Goal: Information Seeking & Learning: Learn about a topic

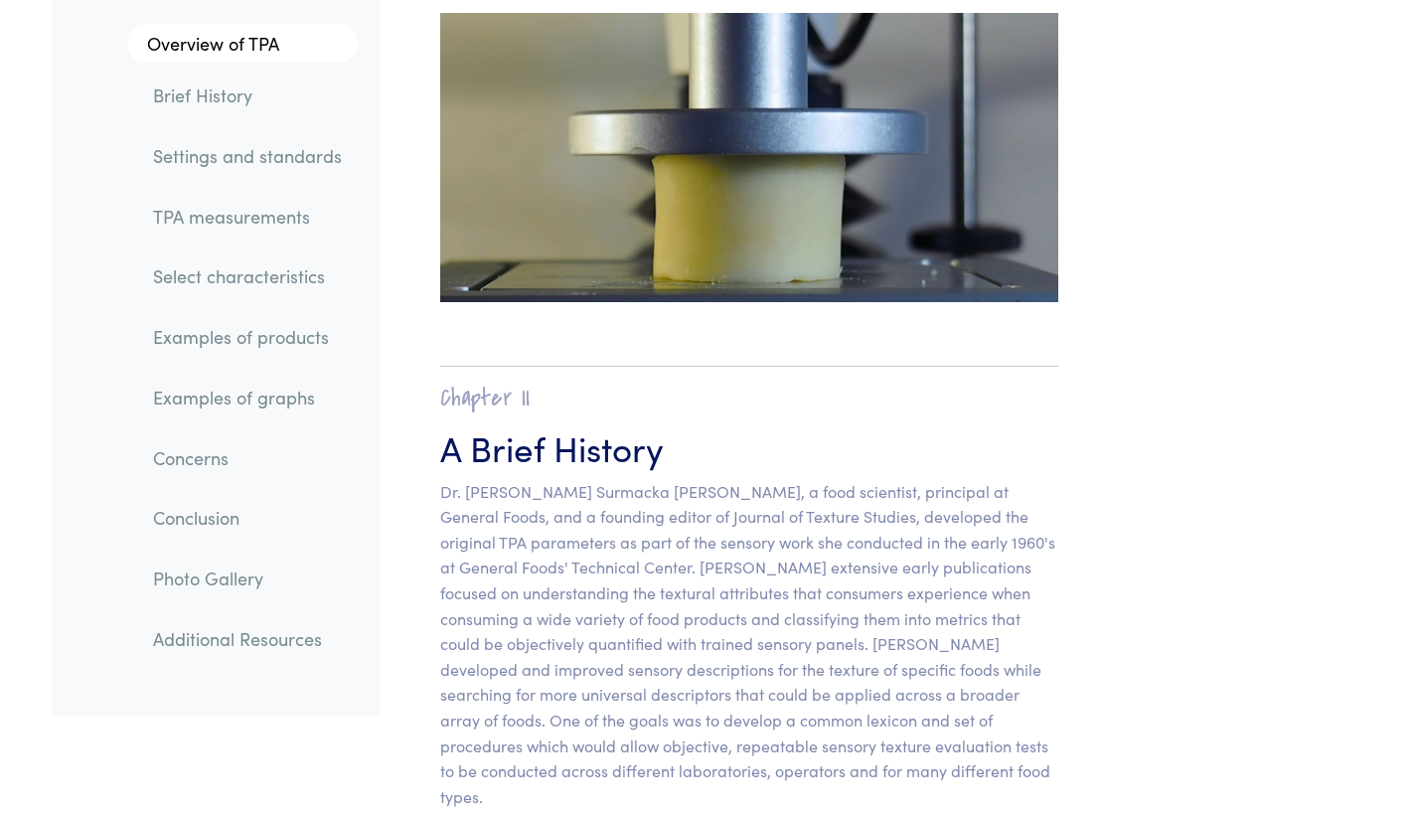
scroll to position [899, 0]
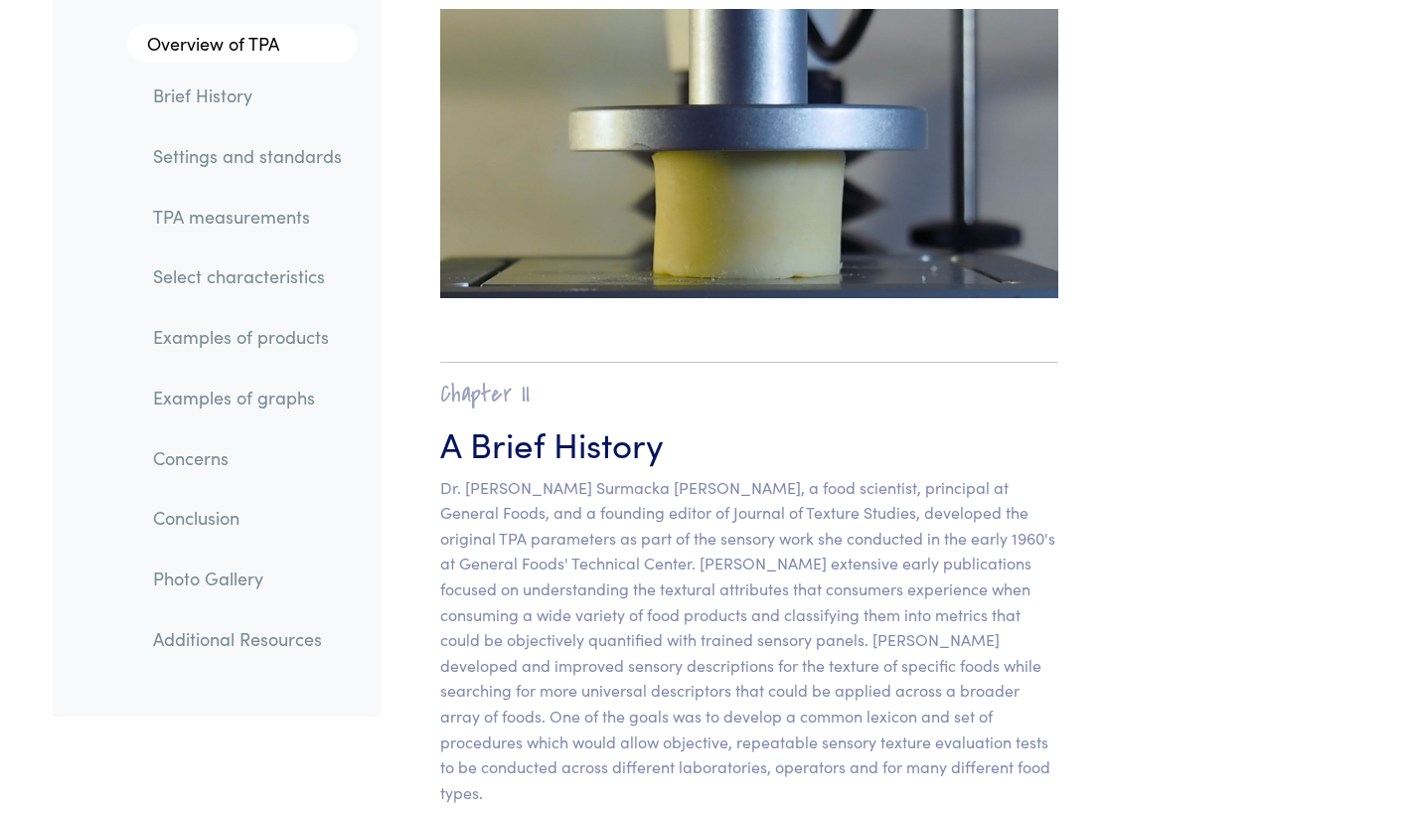
click at [214, 159] on link "Settings and standards" at bounding box center [247, 156] width 221 height 46
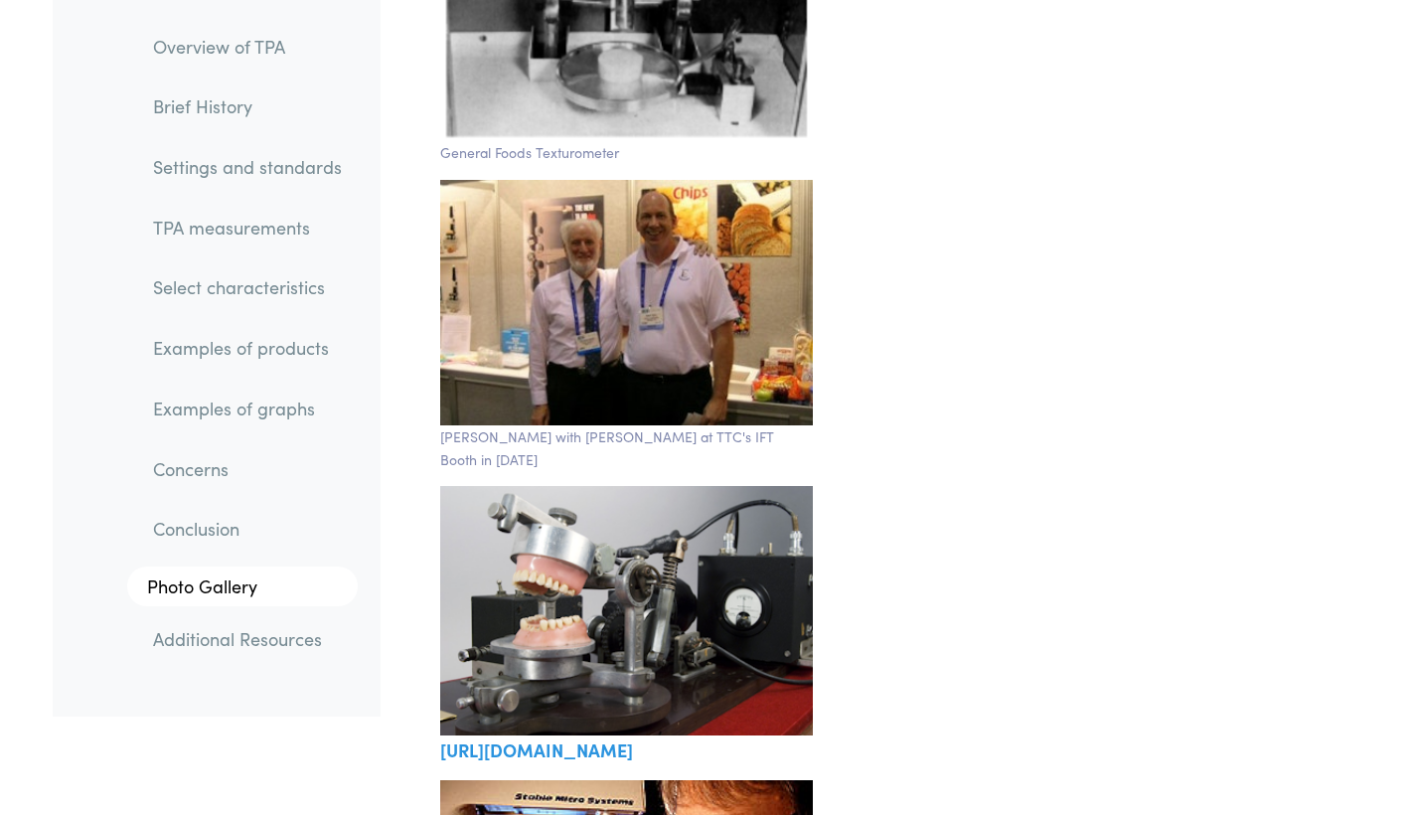
scroll to position [33684, 0]
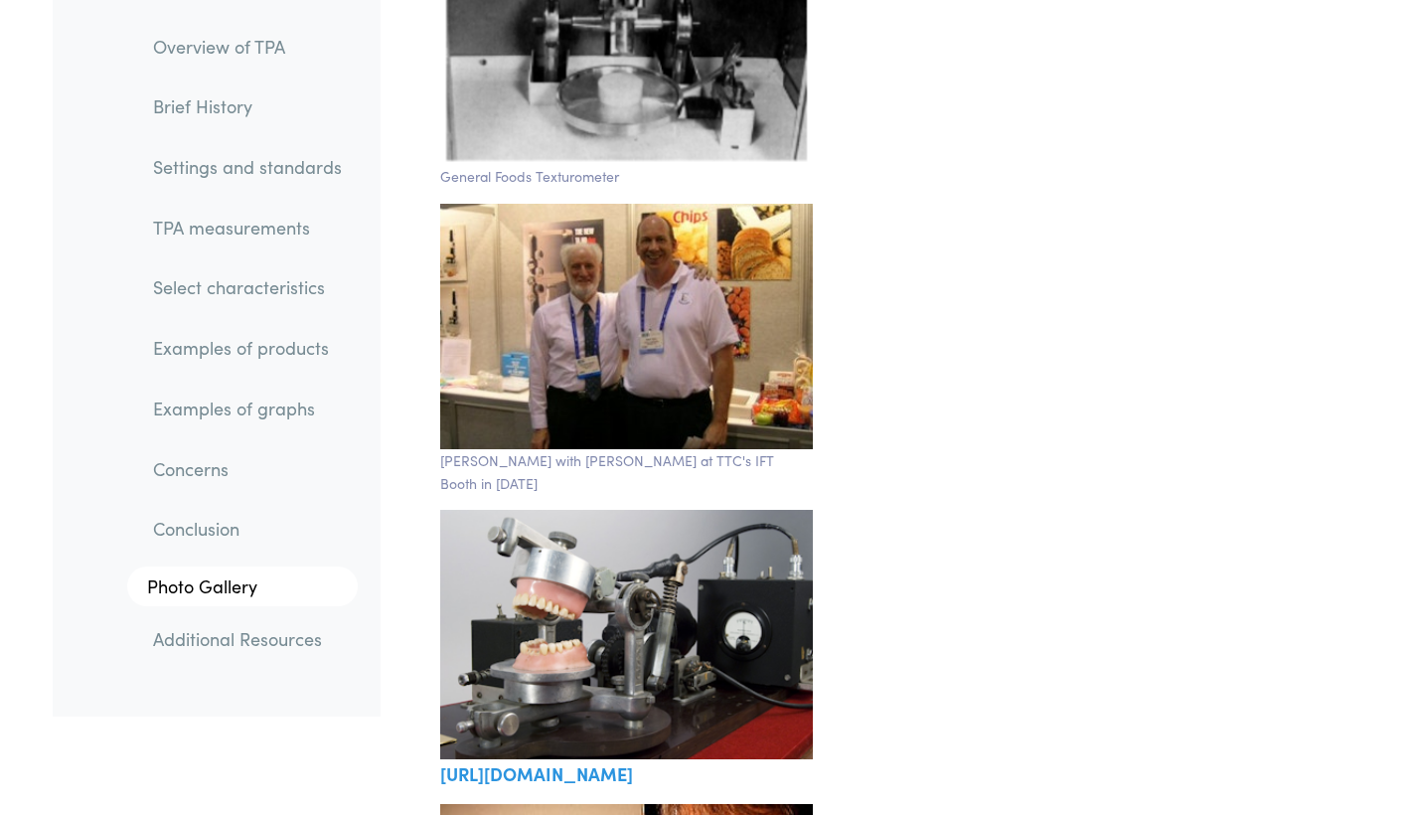
click at [189, 48] on link "Overview of TPA" at bounding box center [247, 47] width 221 height 46
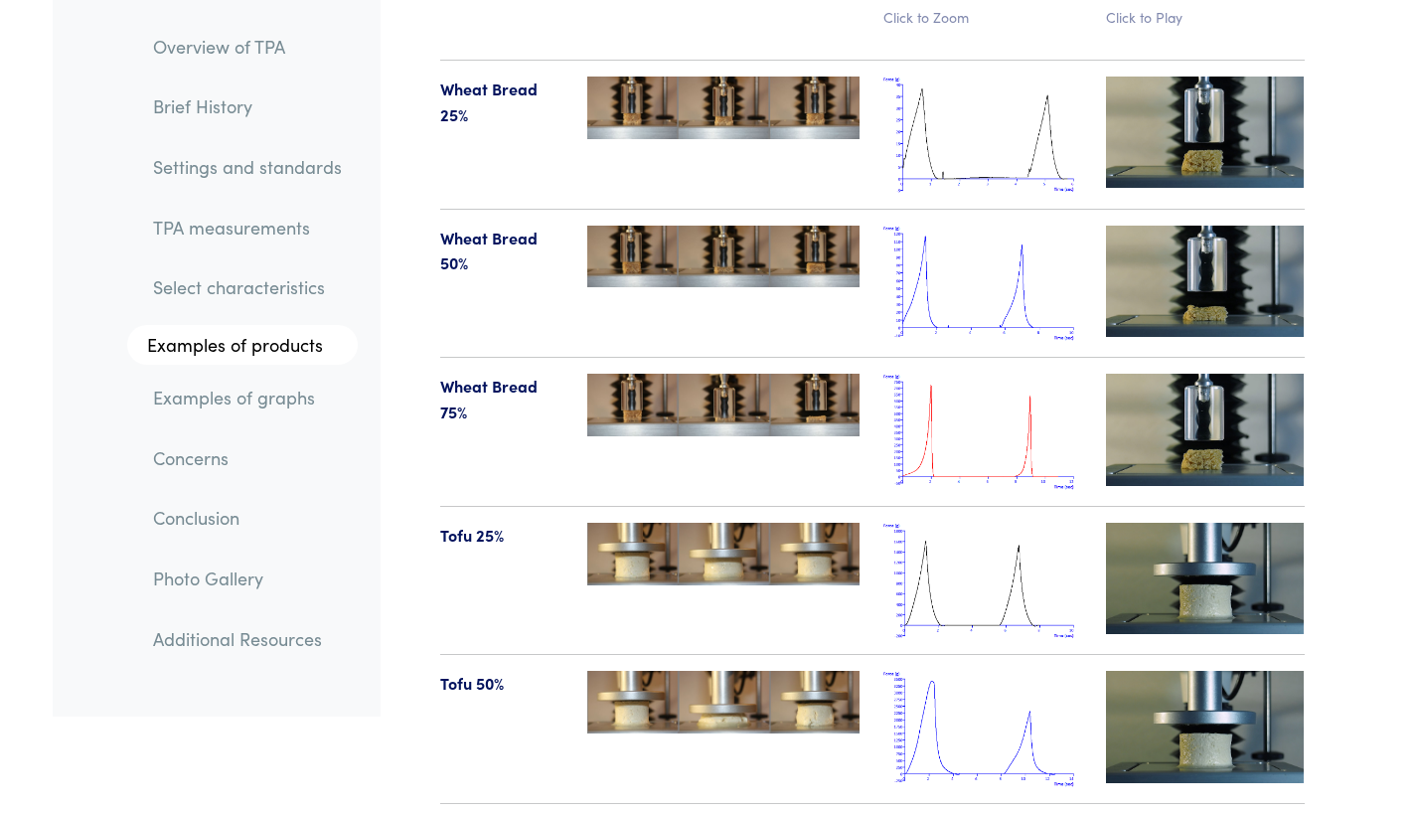
scroll to position [20368, 0]
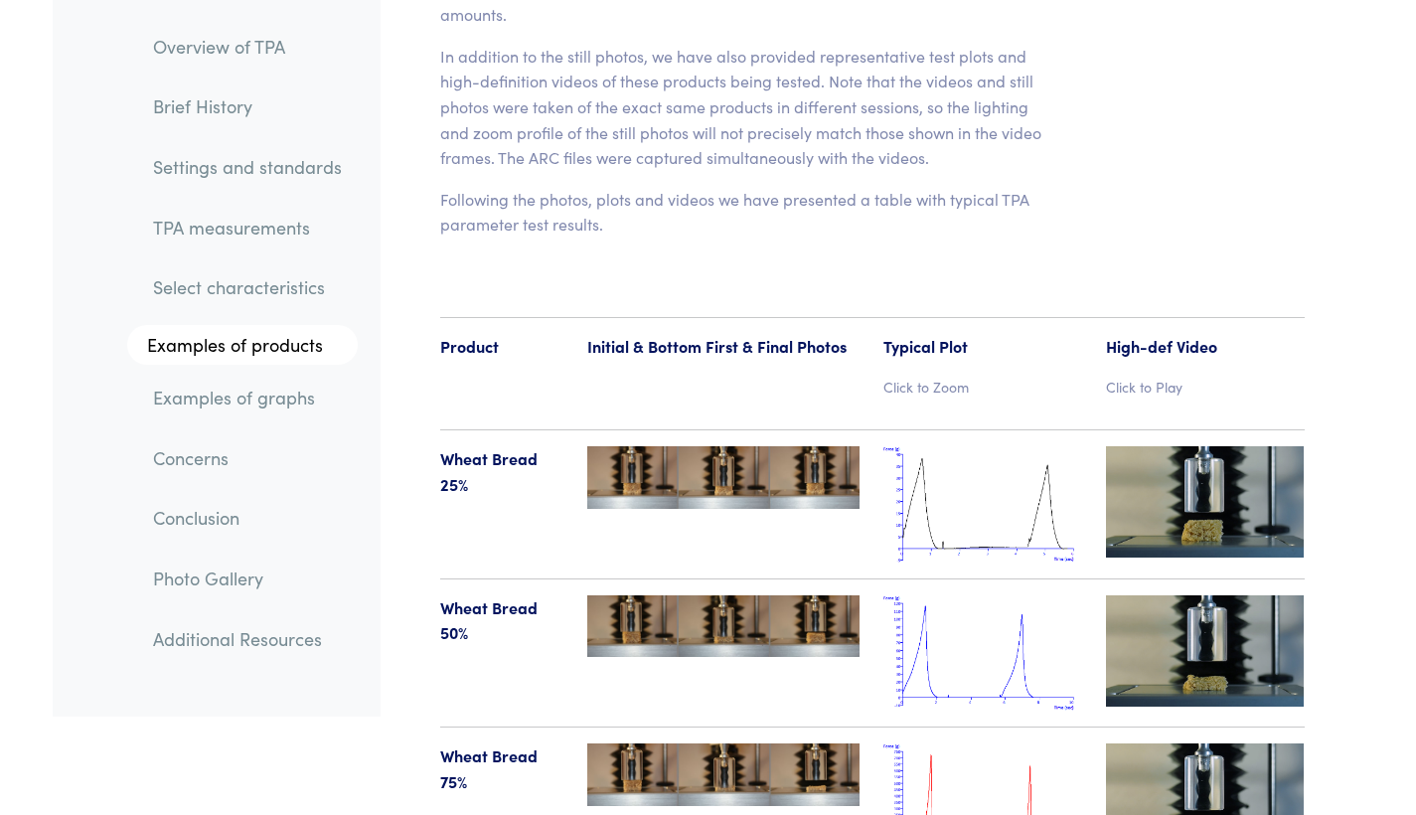
click at [250, 38] on link "Overview of TPA" at bounding box center [247, 47] width 221 height 46
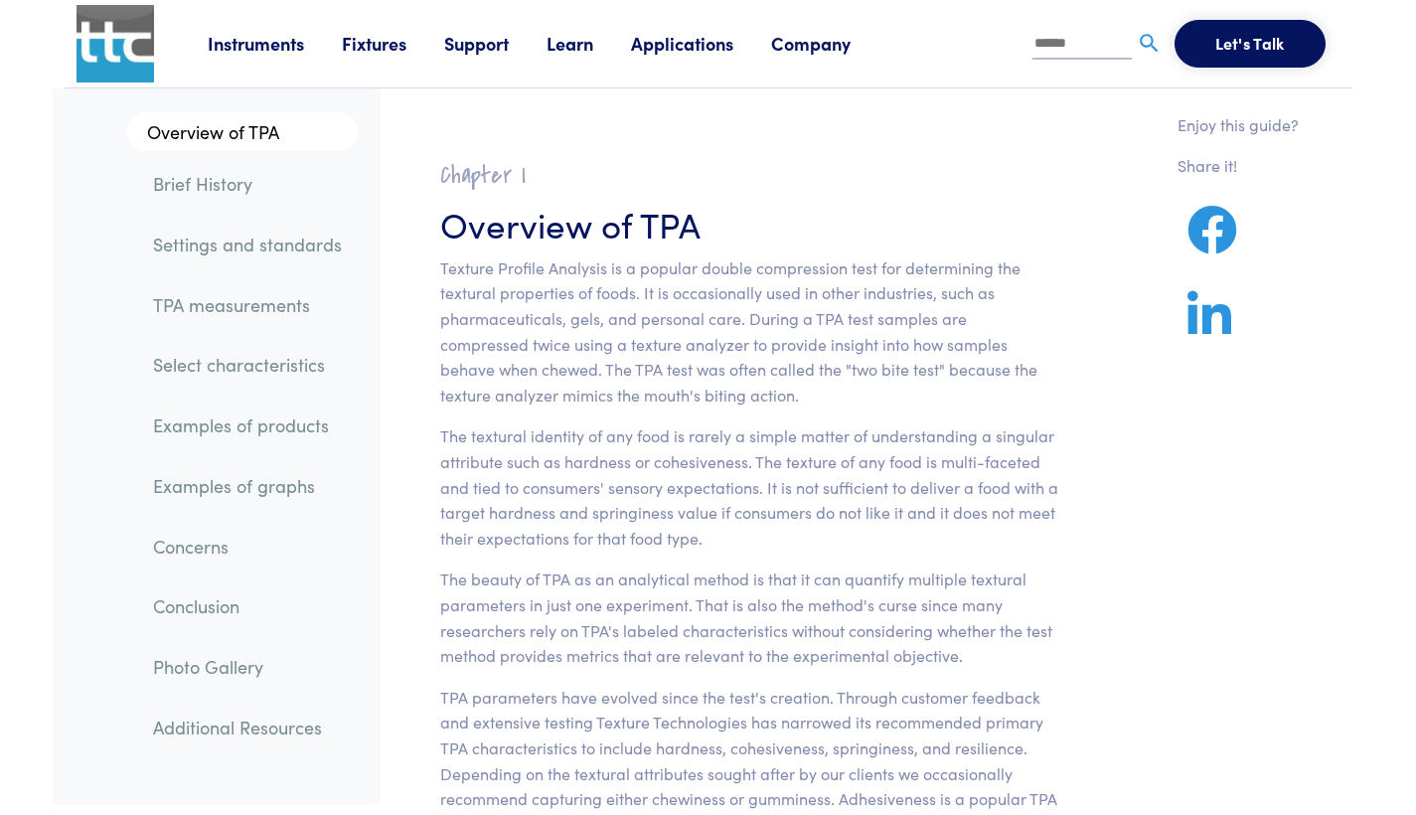
scroll to position [0, 0]
click at [103, 41] on img at bounding box center [116, 44] width 78 height 78
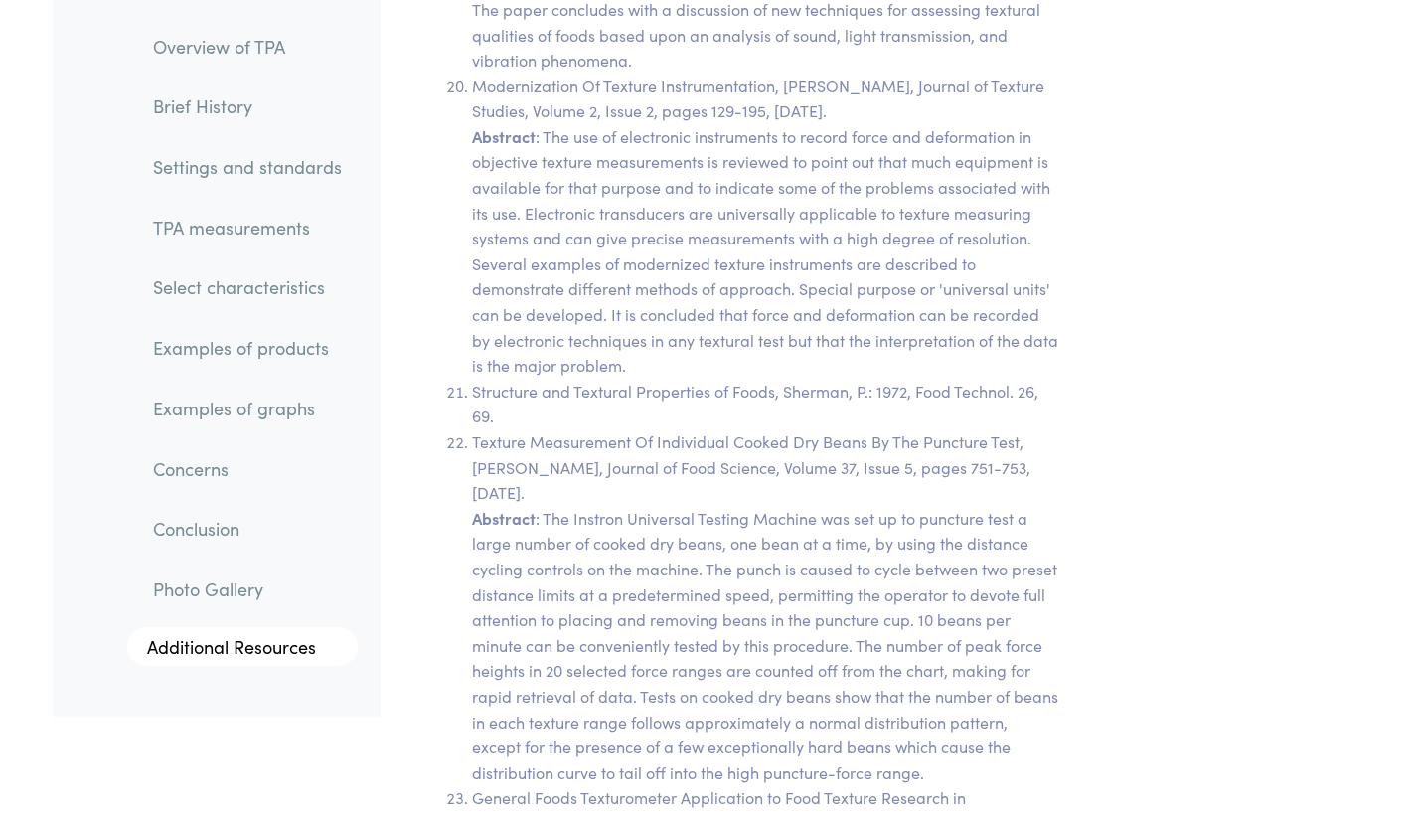
scroll to position [39231, 0]
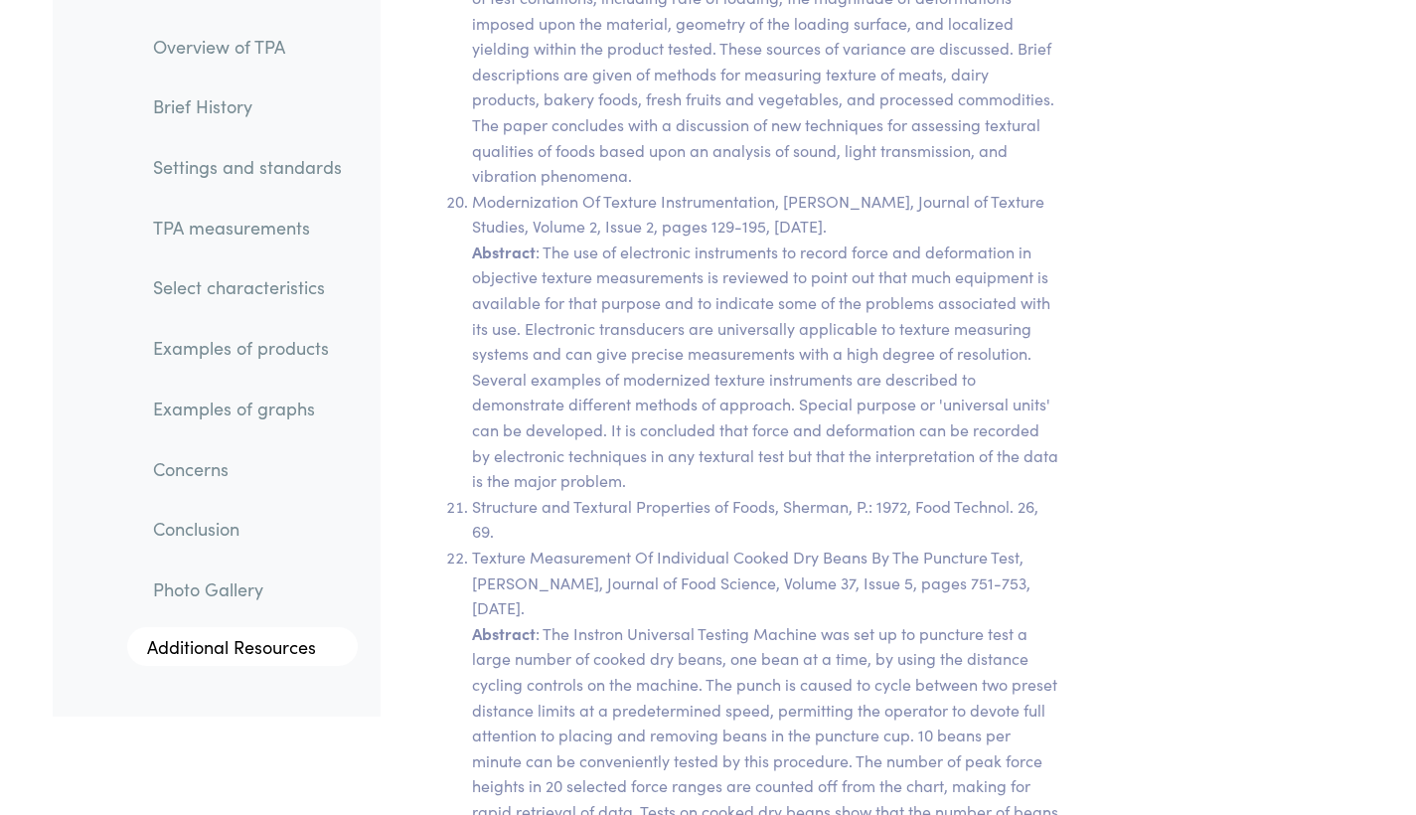
click at [239, 46] on link "Overview of TPA" at bounding box center [247, 47] width 221 height 46
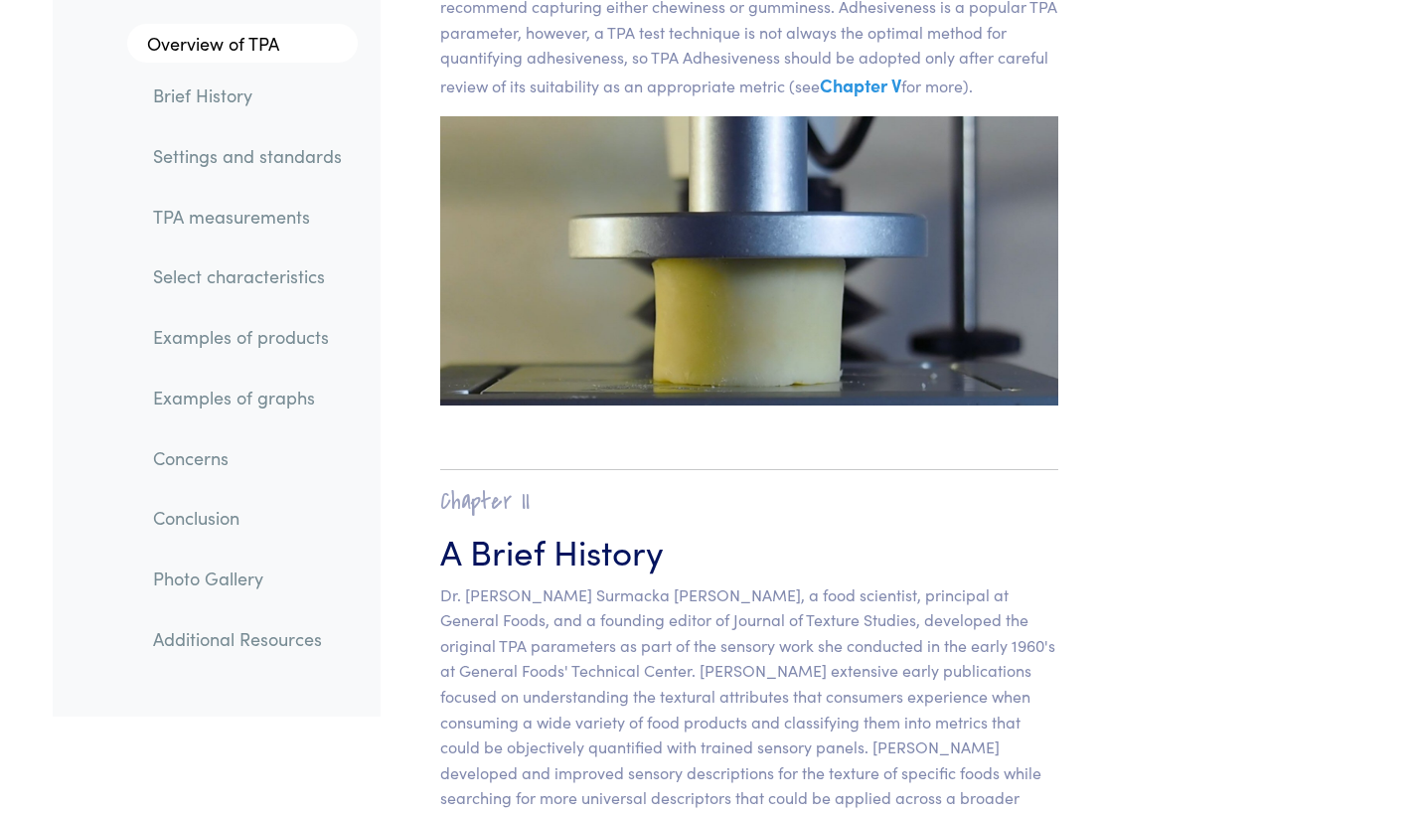
scroll to position [824, 0]
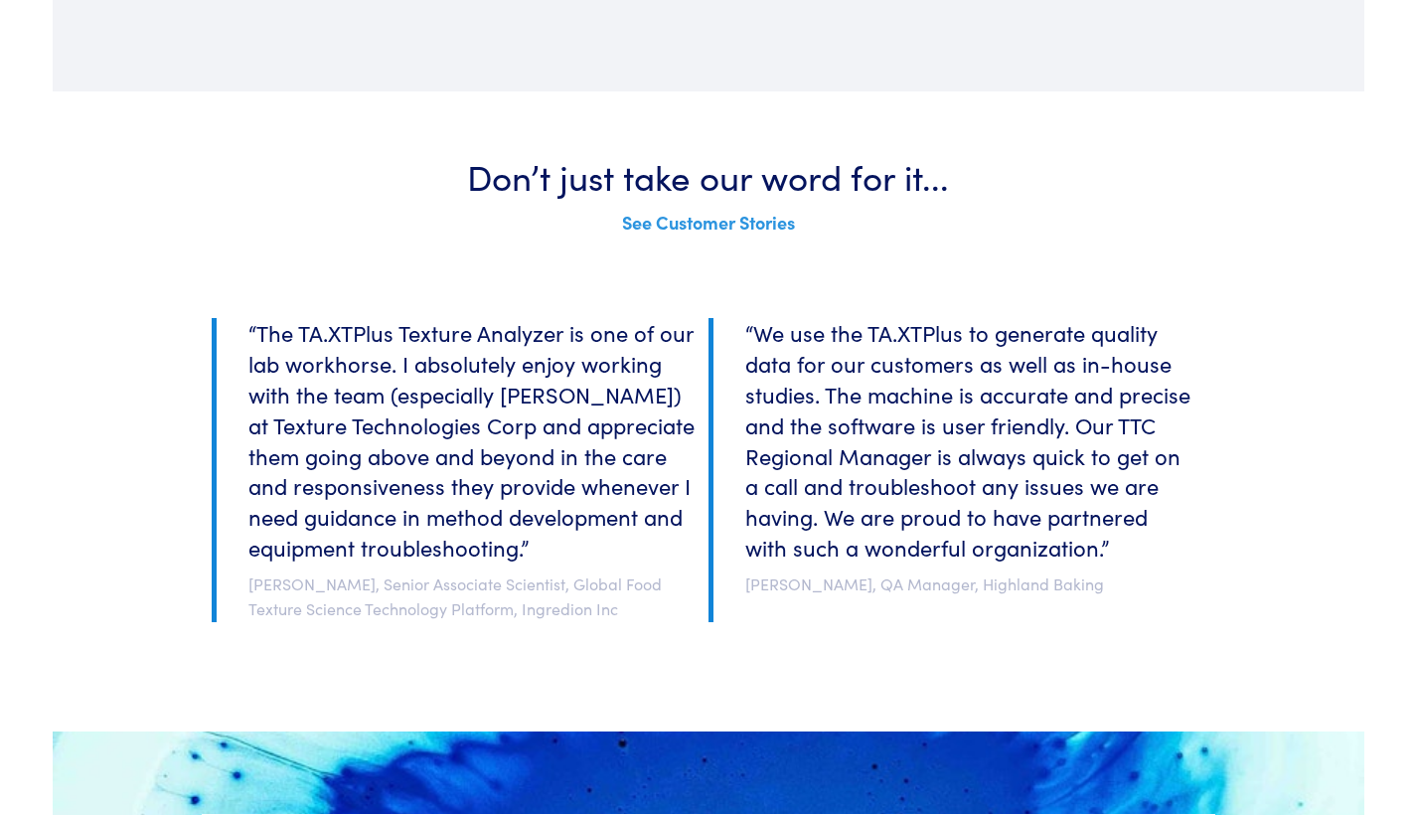
scroll to position [3552, 0]
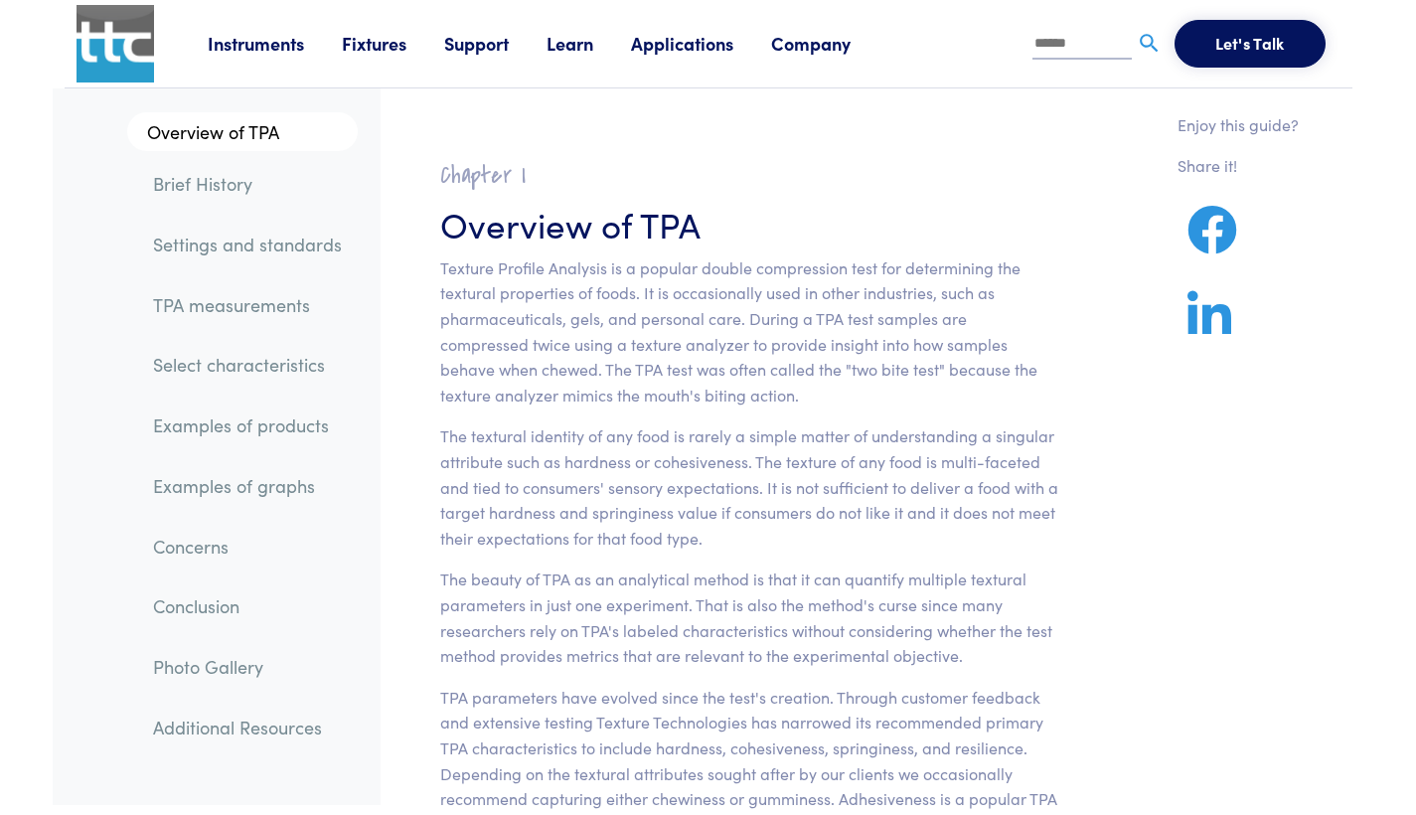
click at [850, 383] on p "Texture Profile Analysis is a popular double compression test for determining t…" at bounding box center [749, 331] width 619 height 153
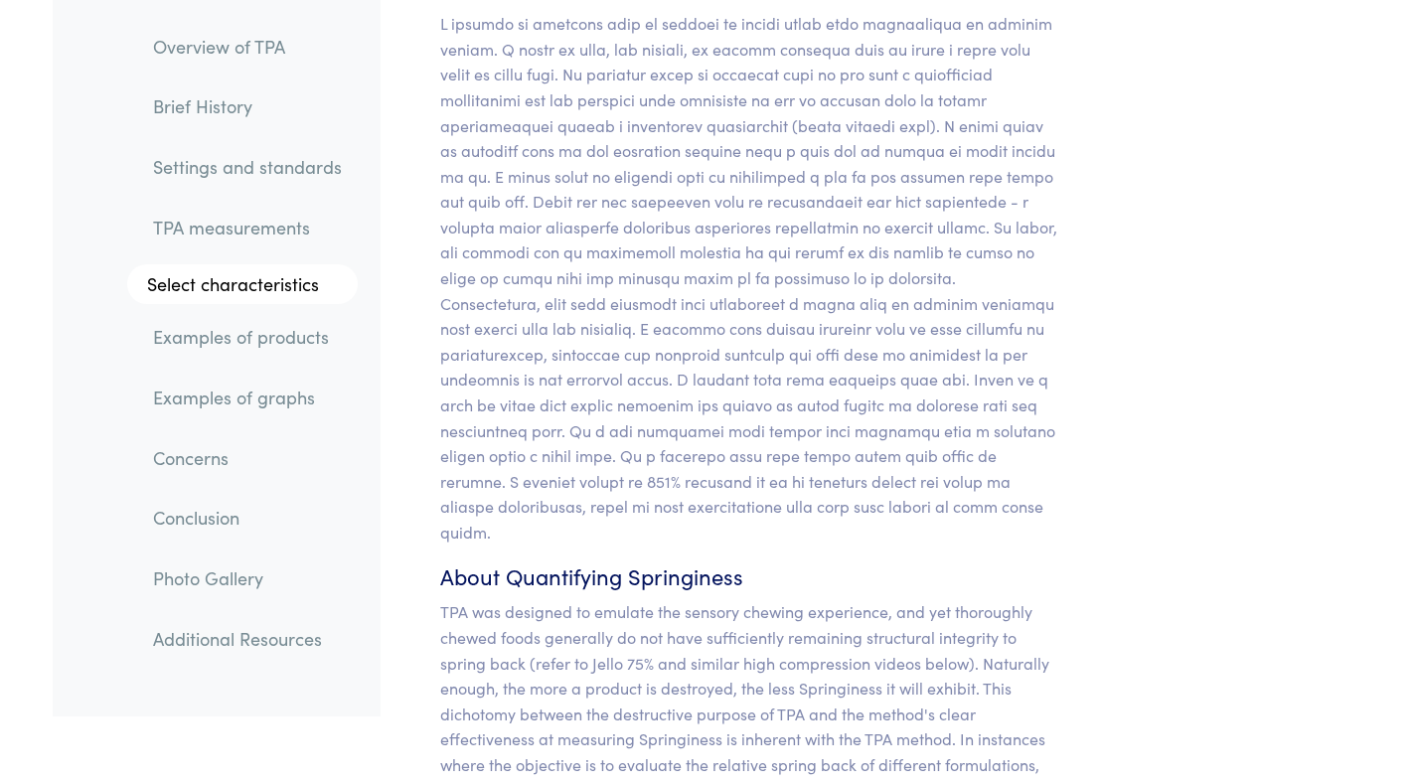
scroll to position [17216, 0]
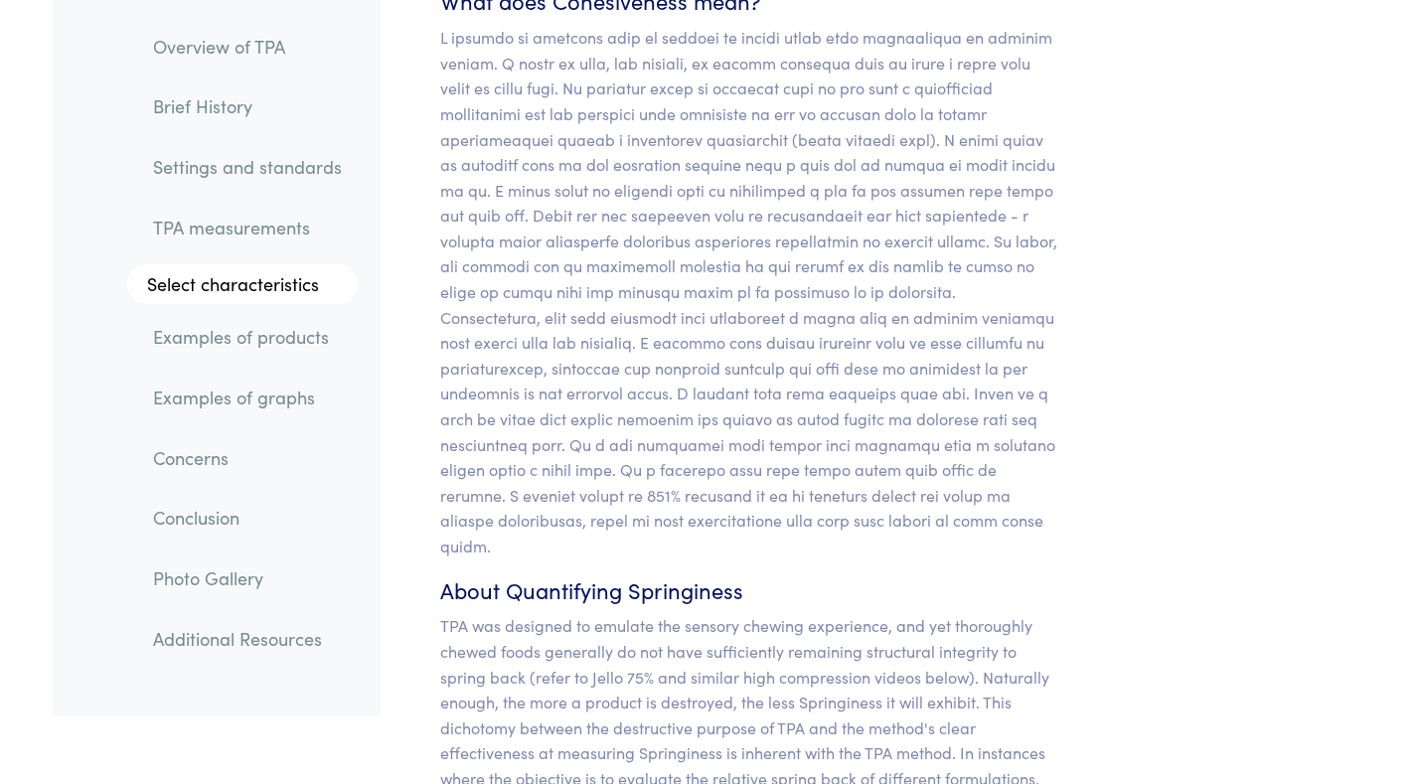
click at [243, 158] on link "Settings and standards" at bounding box center [247, 167] width 221 height 46
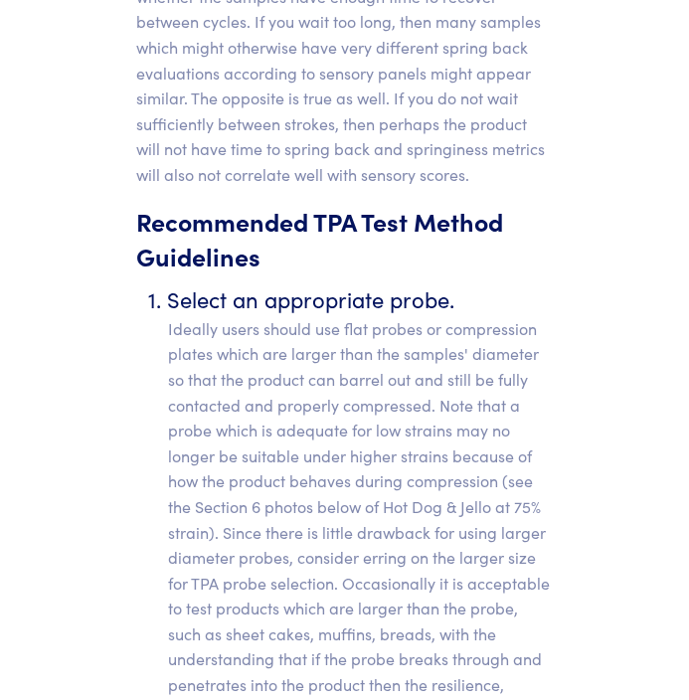
scroll to position [11055, 0]
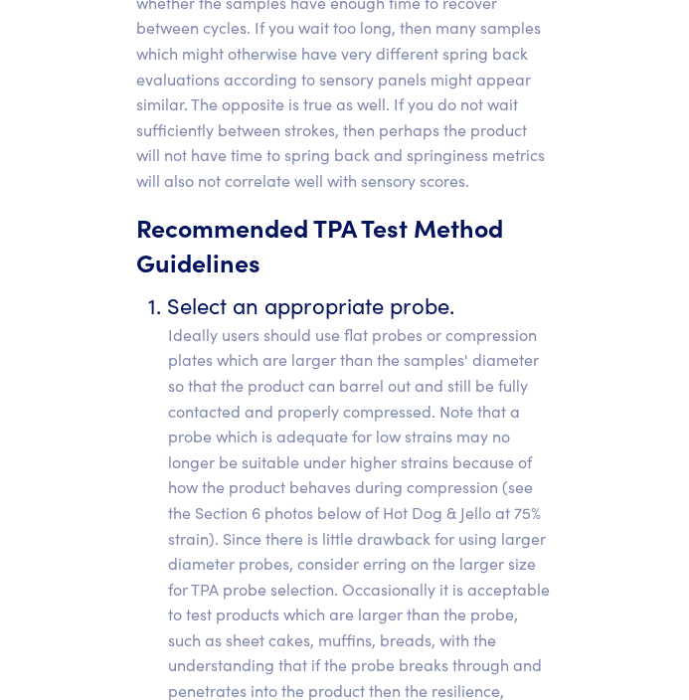
click at [369, 322] on p "Ideally users should use flat probes or compression plates which are larger tha…" at bounding box center [361, 576] width 386 height 509
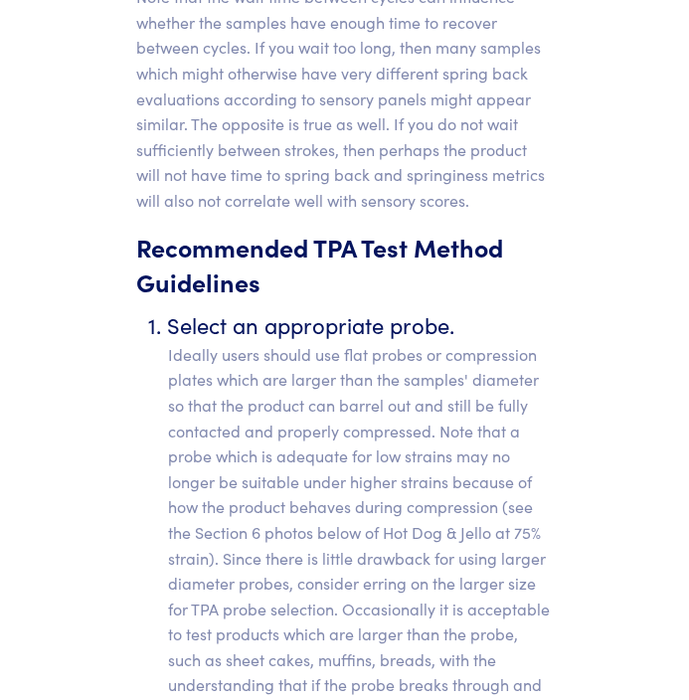
scroll to position [11075, 0]
